Goal: Information Seeking & Learning: Learn about a topic

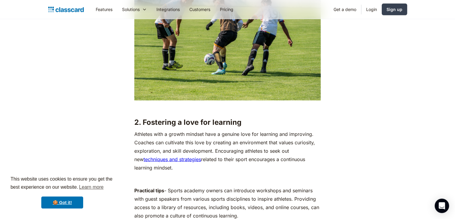
scroll to position [1485, 0]
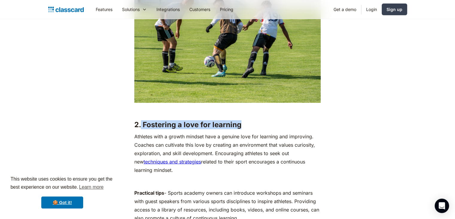
drag, startPoint x: 141, startPoint y: 123, endPoint x: 239, endPoint y: 122, distance: 97.9
click at [239, 122] on strong "2. Fostering a love for learning" at bounding box center [187, 124] width 107 height 9
click at [235, 122] on strong "2. Fostering a love for learning" at bounding box center [187, 124] width 107 height 9
drag, startPoint x: 239, startPoint y: 124, endPoint x: 142, endPoint y: 126, distance: 97.0
click at [142, 126] on strong "2. Fostering a love for learning" at bounding box center [187, 124] width 107 height 9
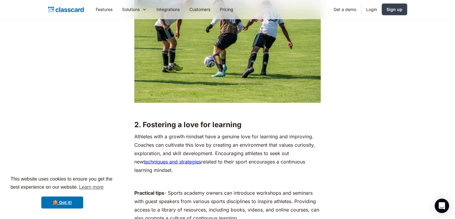
click at [290, 179] on p "‍" at bounding box center [227, 181] width 186 height 8
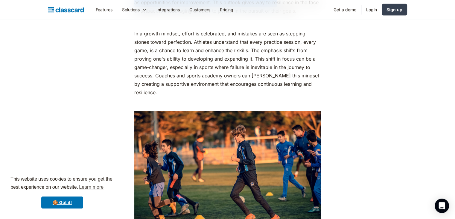
scroll to position [845, 0]
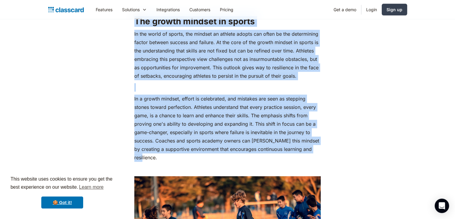
drag, startPoint x: 137, startPoint y: 87, endPoint x: 290, endPoint y: 158, distance: 169.0
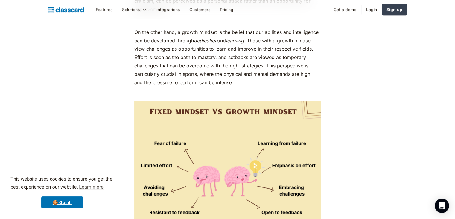
scroll to position [595, 0]
